Goal: Navigation & Orientation: Find specific page/section

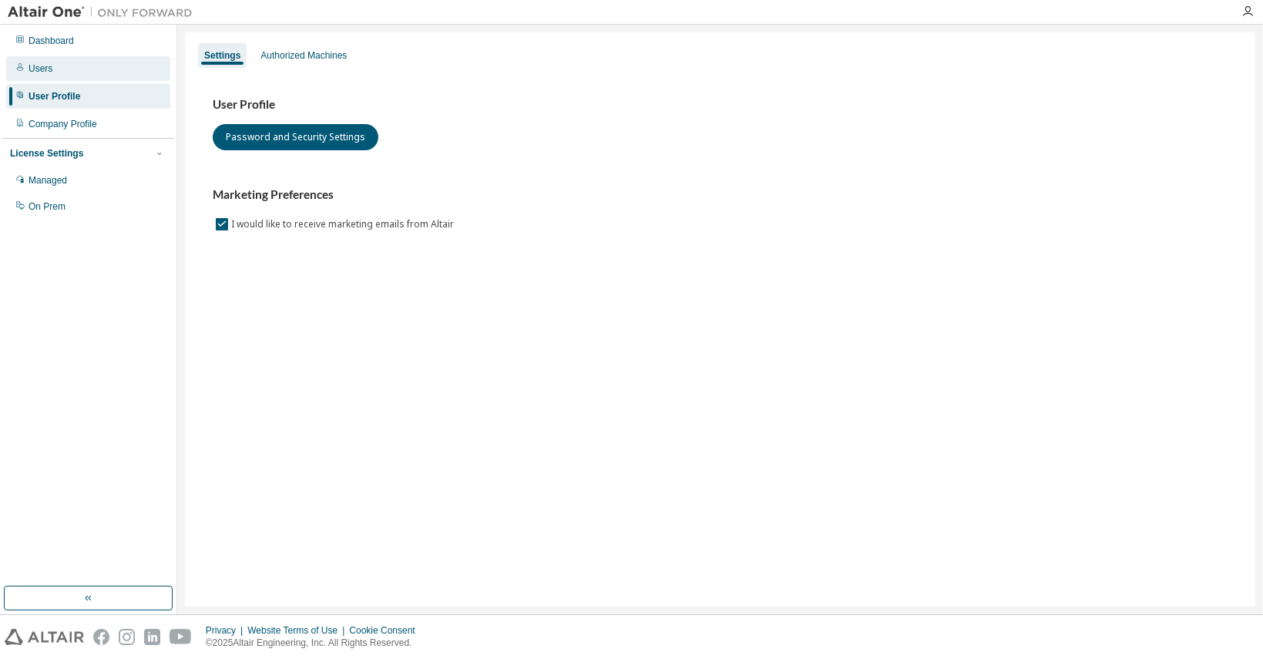
click at [65, 60] on div "Users" at bounding box center [88, 68] width 164 height 25
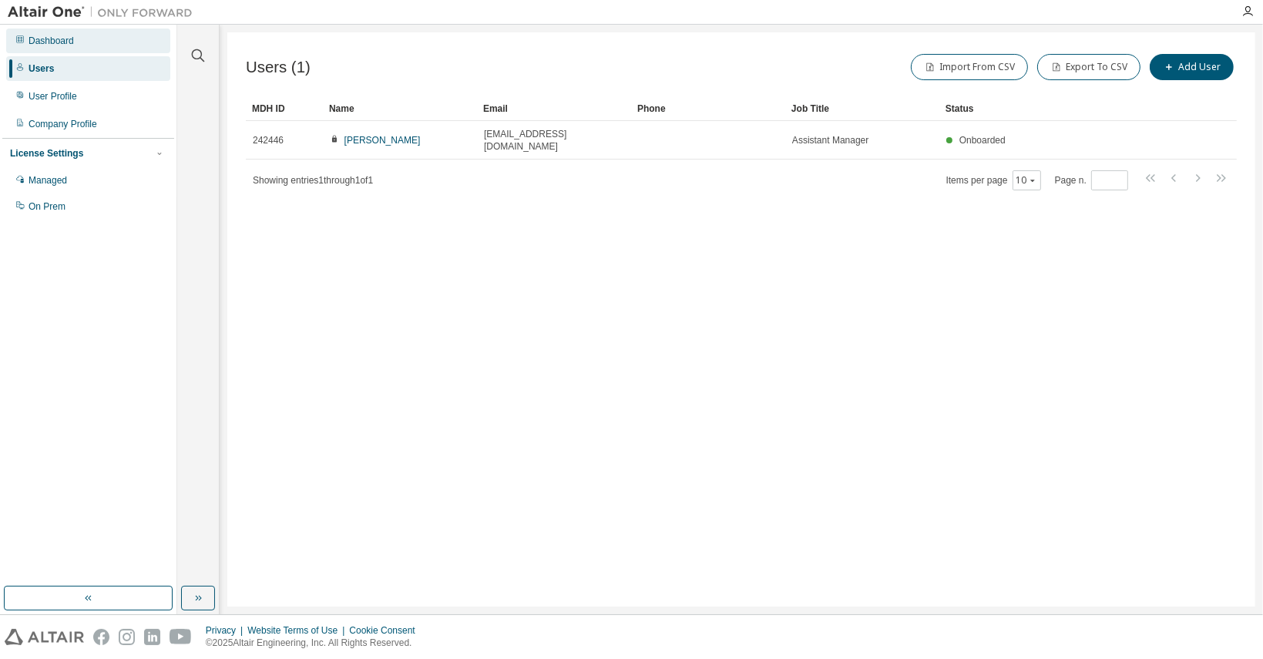
click at [45, 39] on div "Dashboard" at bounding box center [51, 41] width 45 height 12
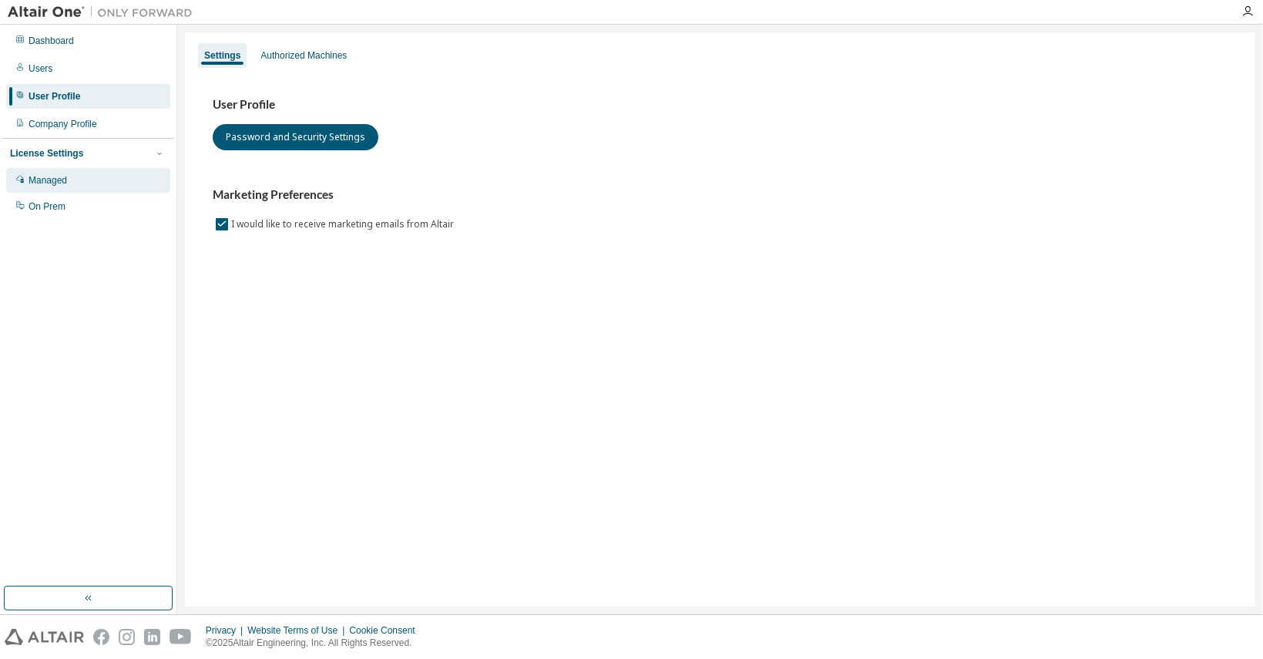
click at [45, 174] on div "Managed" at bounding box center [48, 180] width 39 height 12
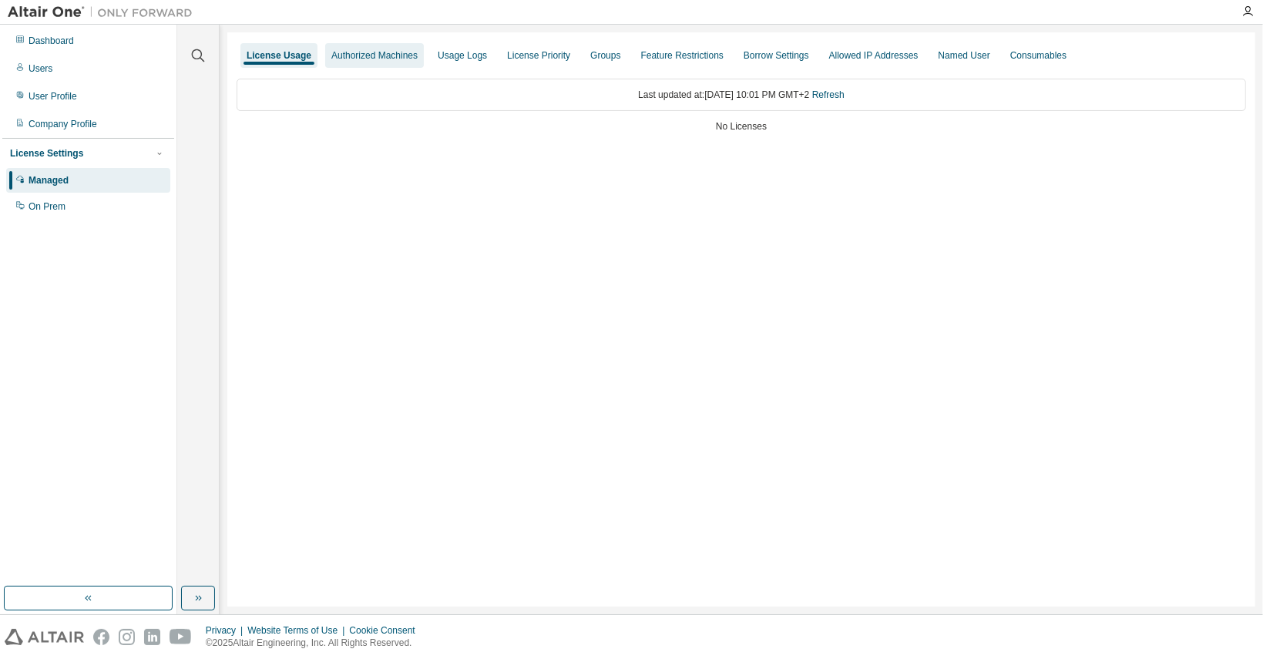
click at [362, 59] on div "Authorized Machines" at bounding box center [374, 55] width 86 height 12
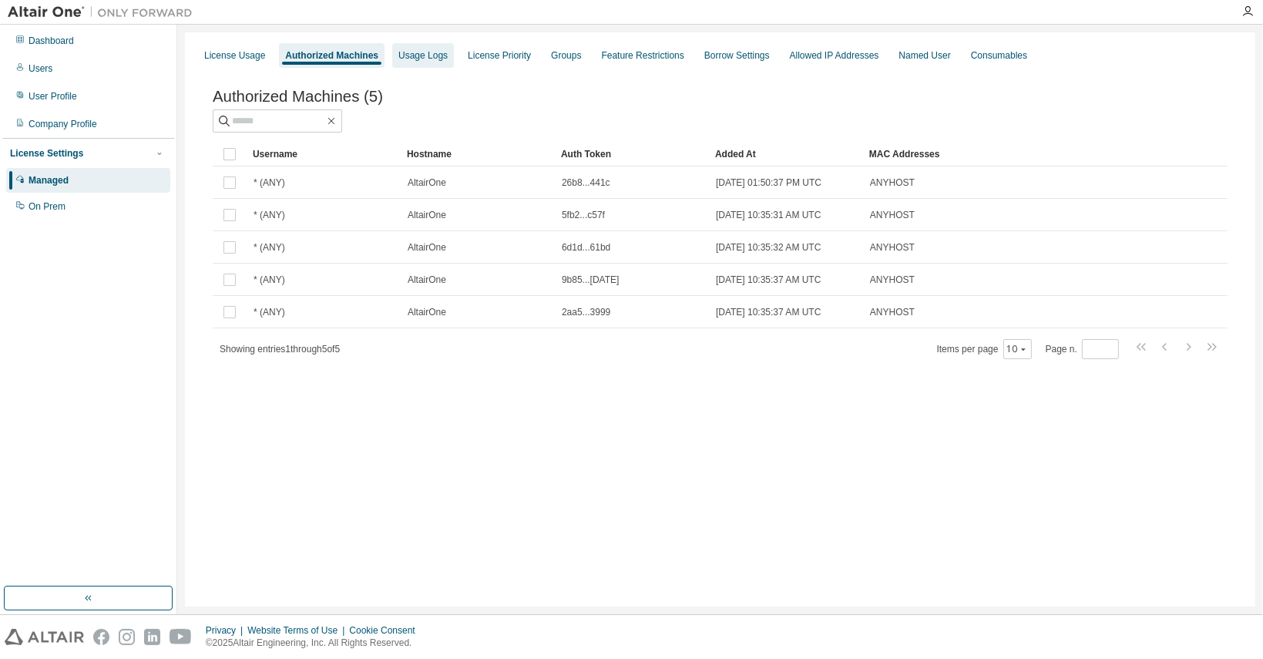
click at [411, 49] on div "Usage Logs" at bounding box center [423, 55] width 62 height 25
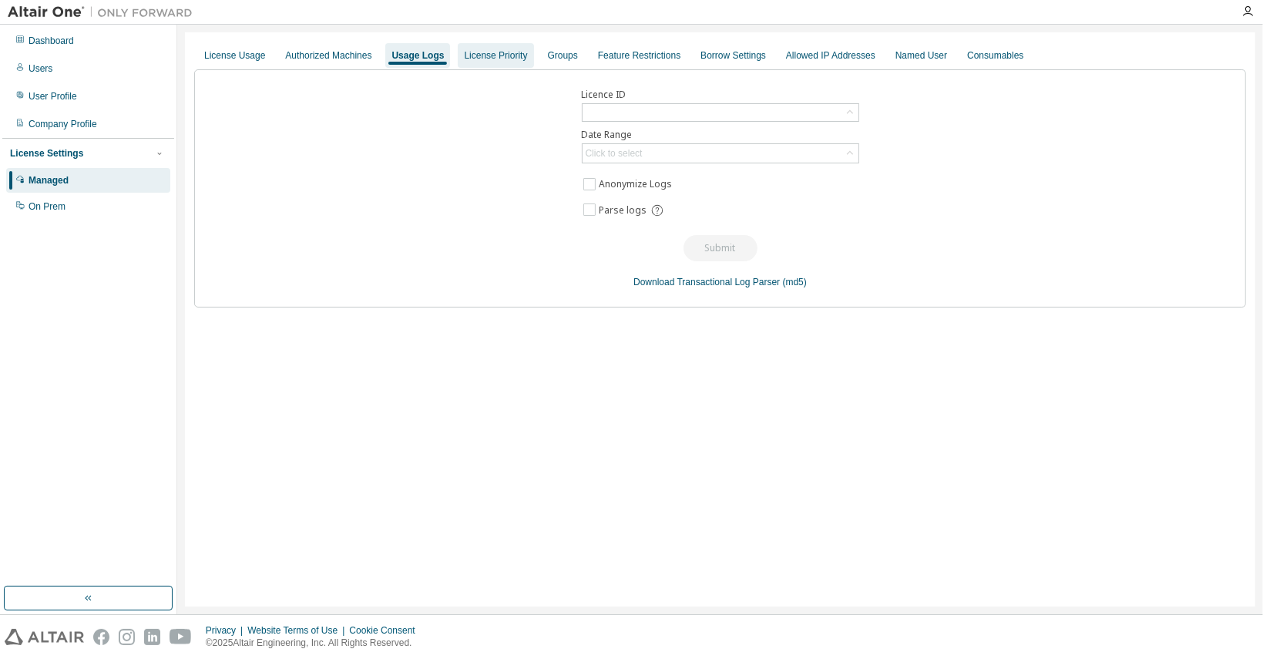
click at [499, 57] on div "License Priority" at bounding box center [495, 55] width 63 height 12
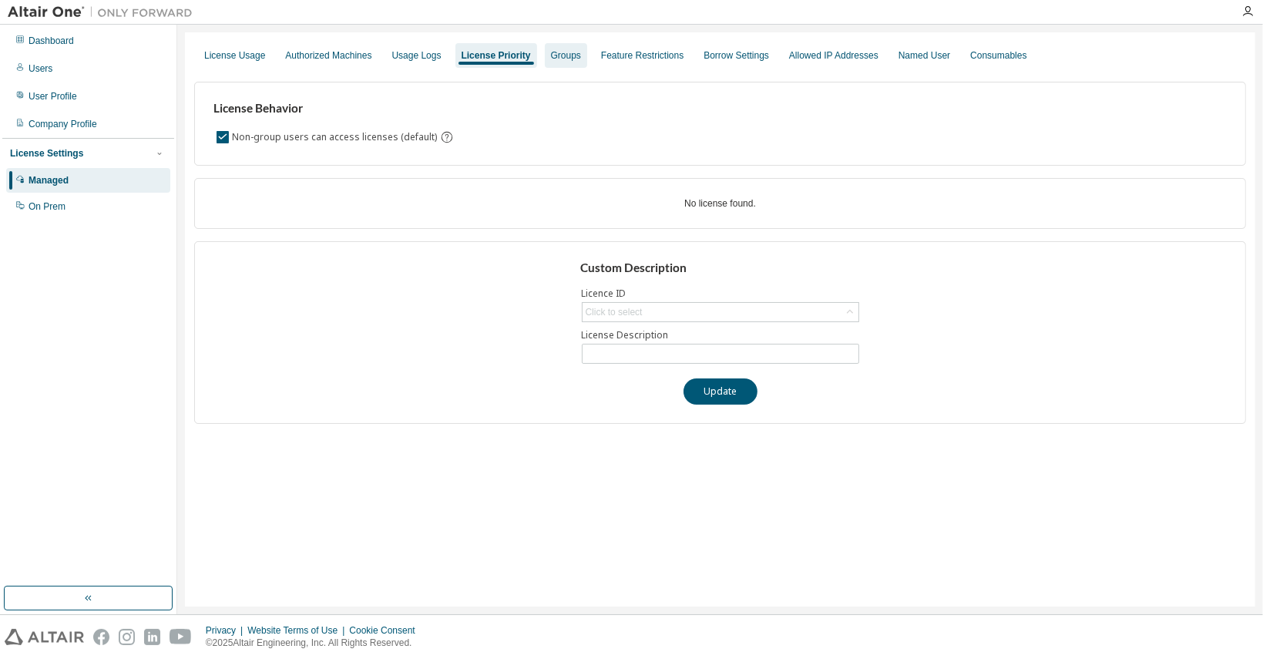
click at [556, 52] on div "Groups" at bounding box center [566, 55] width 30 height 12
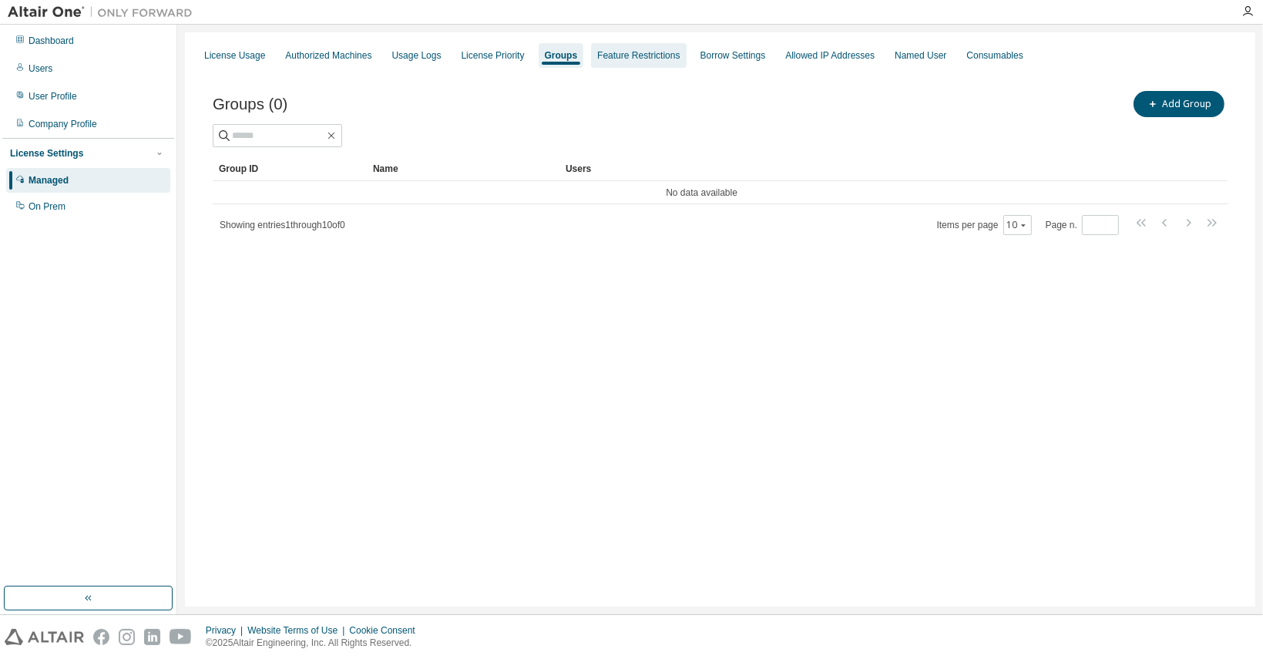
click at [626, 52] on div "Feature Restrictions" at bounding box center [638, 55] width 82 height 12
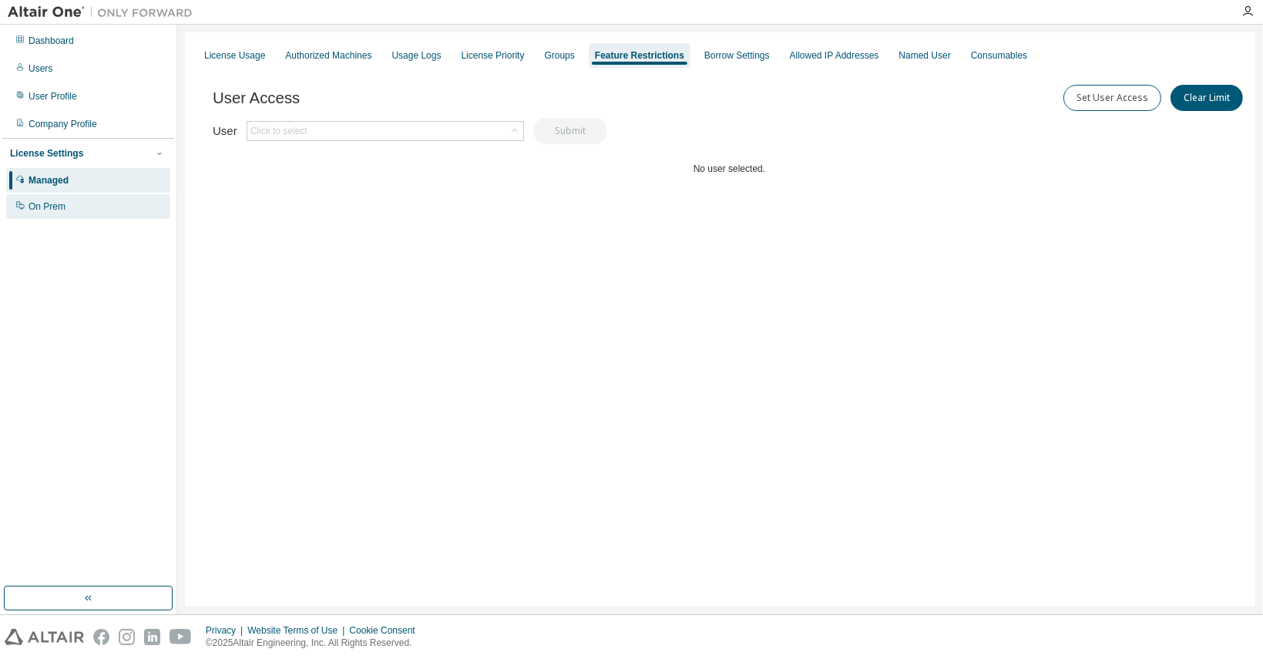
click at [68, 204] on div "On Prem" at bounding box center [88, 206] width 164 height 25
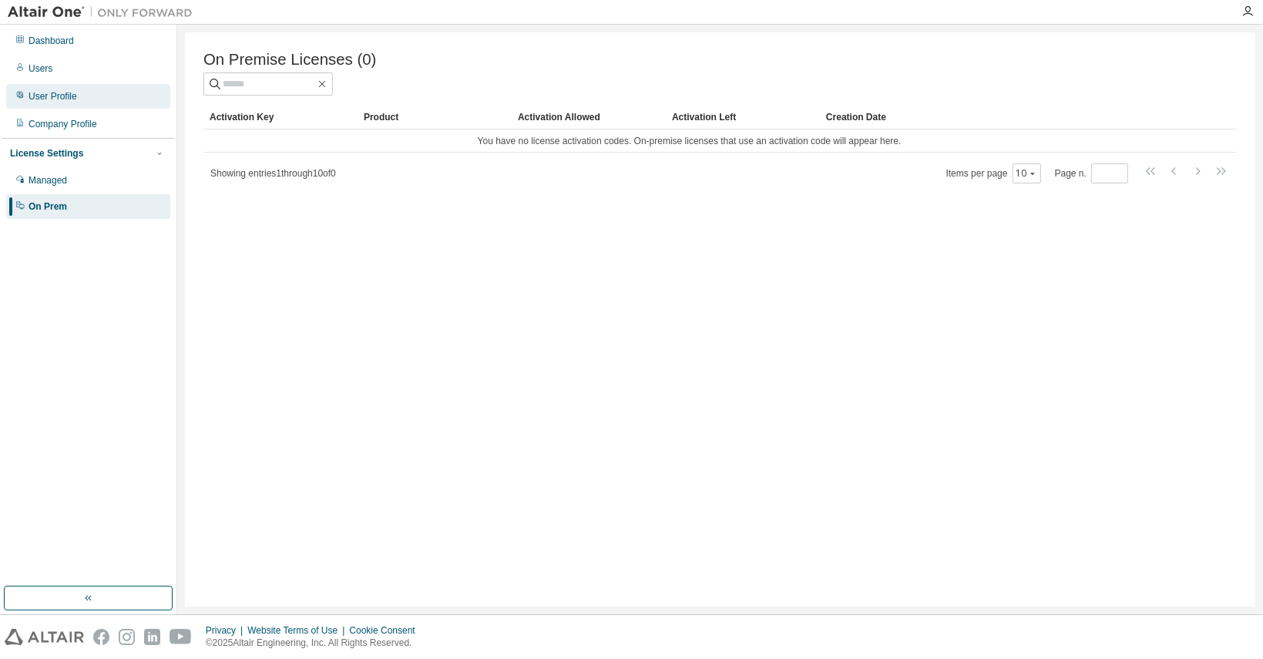
click at [72, 97] on div "User Profile" at bounding box center [53, 96] width 49 height 12
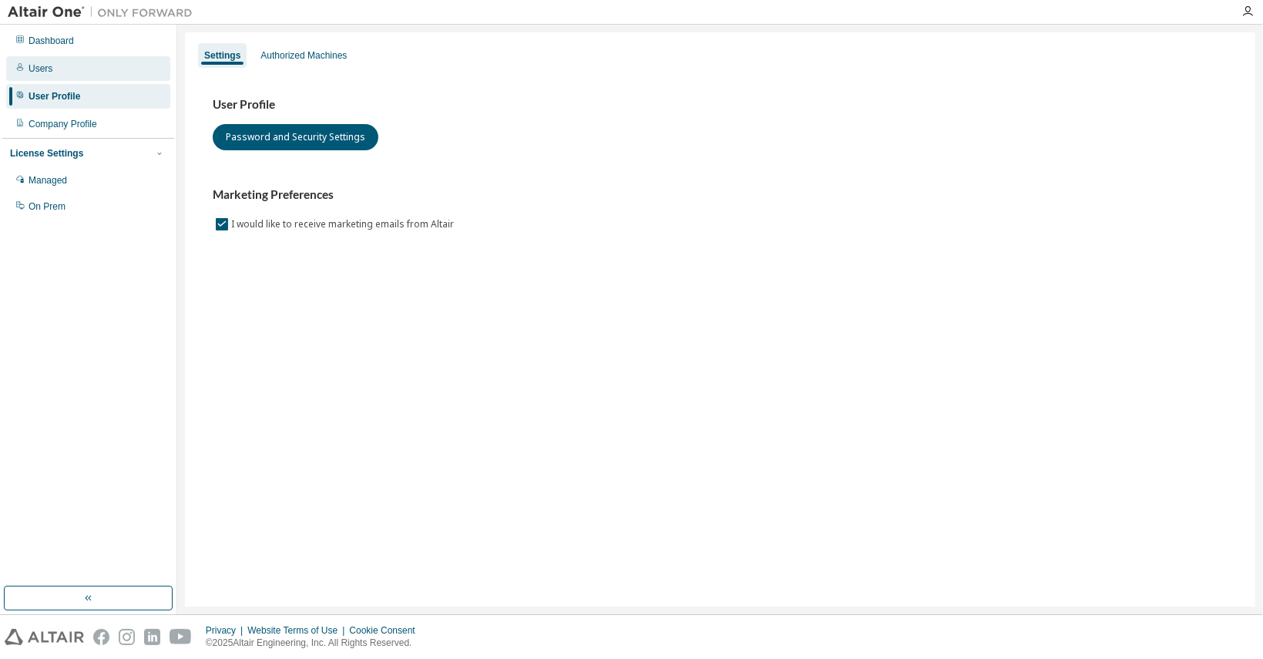
click at [49, 60] on div "Users" at bounding box center [88, 68] width 164 height 25
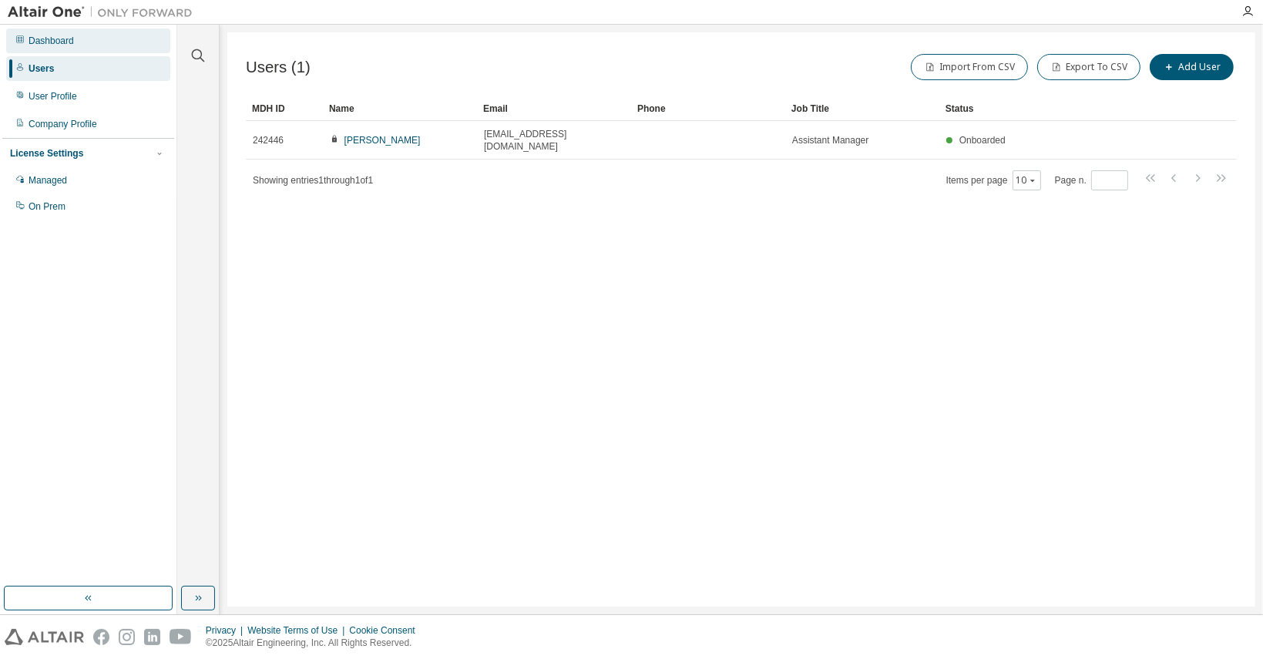
click at [67, 42] on div "Dashboard" at bounding box center [51, 41] width 45 height 12
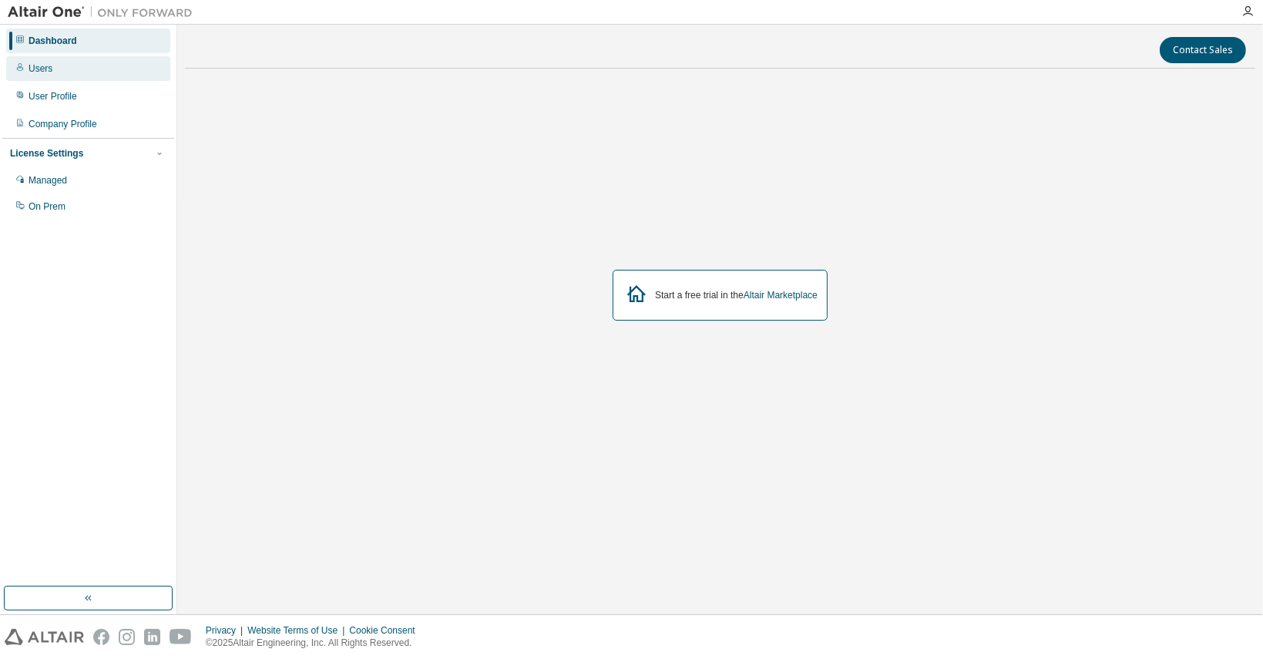
click at [80, 79] on div "Users" at bounding box center [88, 68] width 164 height 25
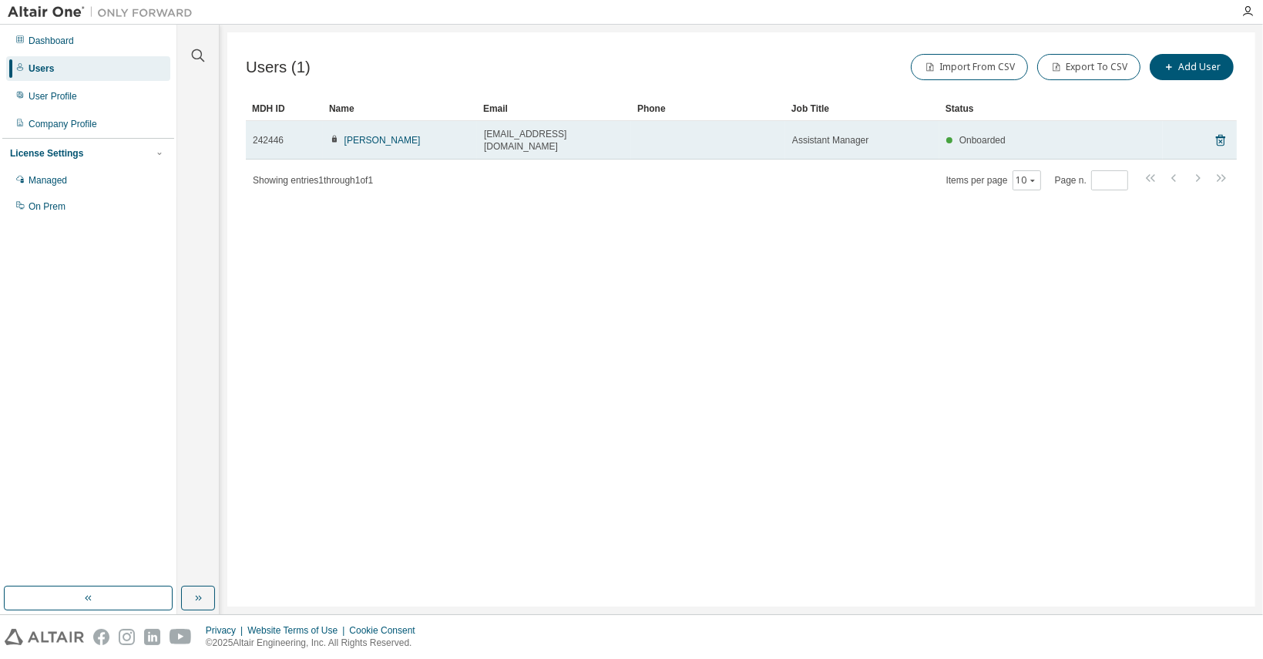
click at [293, 134] on div "242446" at bounding box center [284, 140] width 63 height 12
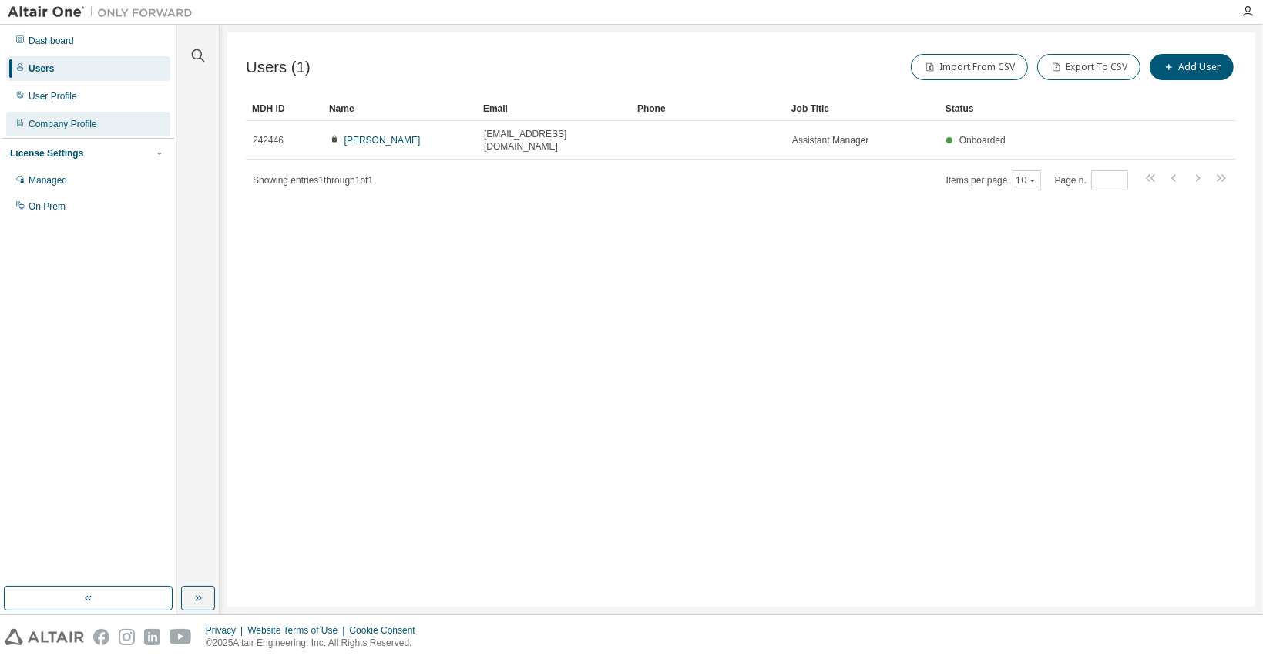
click at [82, 126] on div "Company Profile" at bounding box center [63, 124] width 69 height 12
